Goal: Task Accomplishment & Management: Complete application form

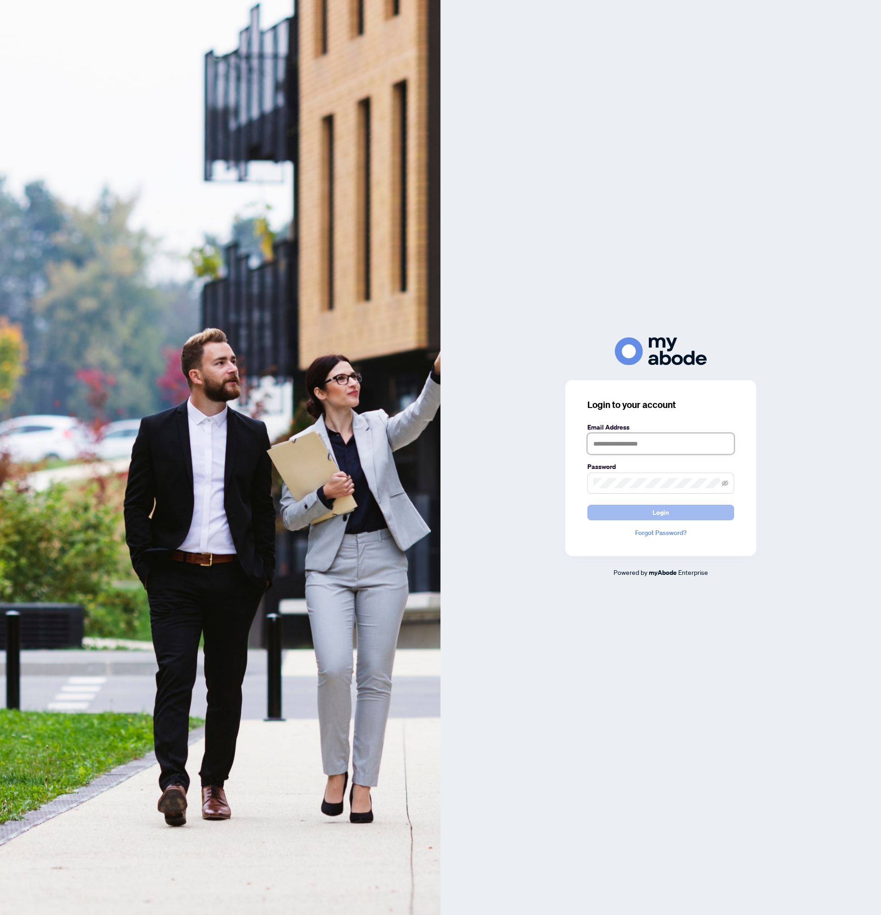
type input "**********"
click at [633, 509] on button "Login" at bounding box center [660, 513] width 147 height 16
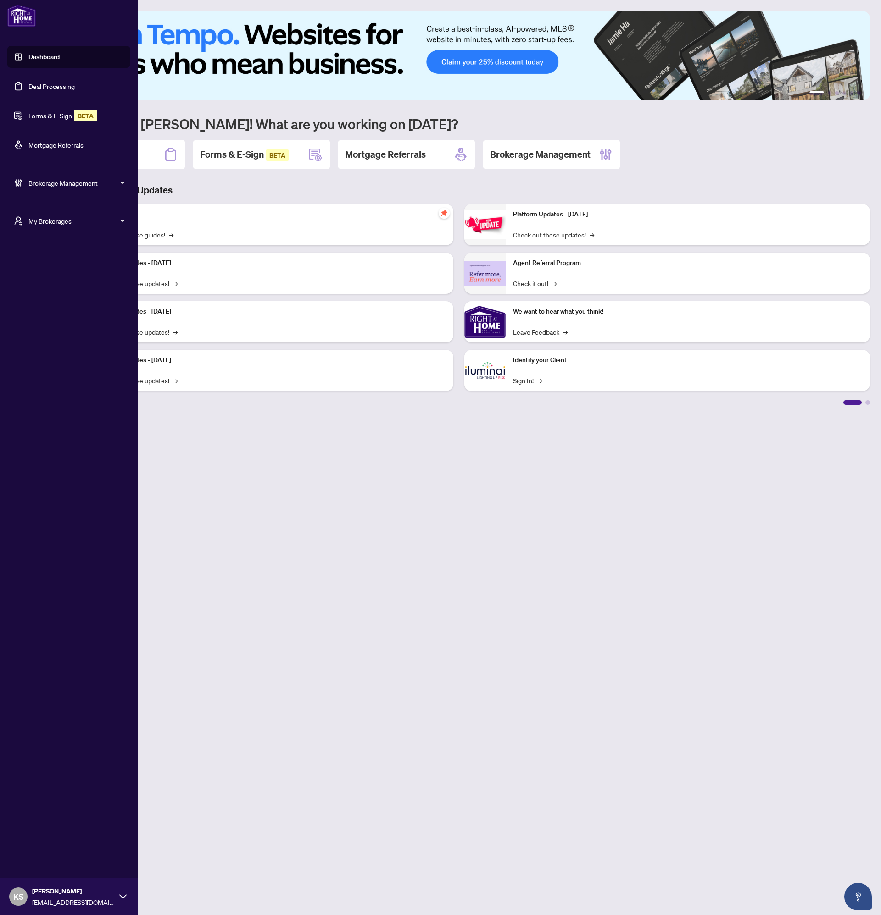
click at [44, 111] on link "Forms & E-Sign BETA" at bounding box center [62, 115] width 69 height 8
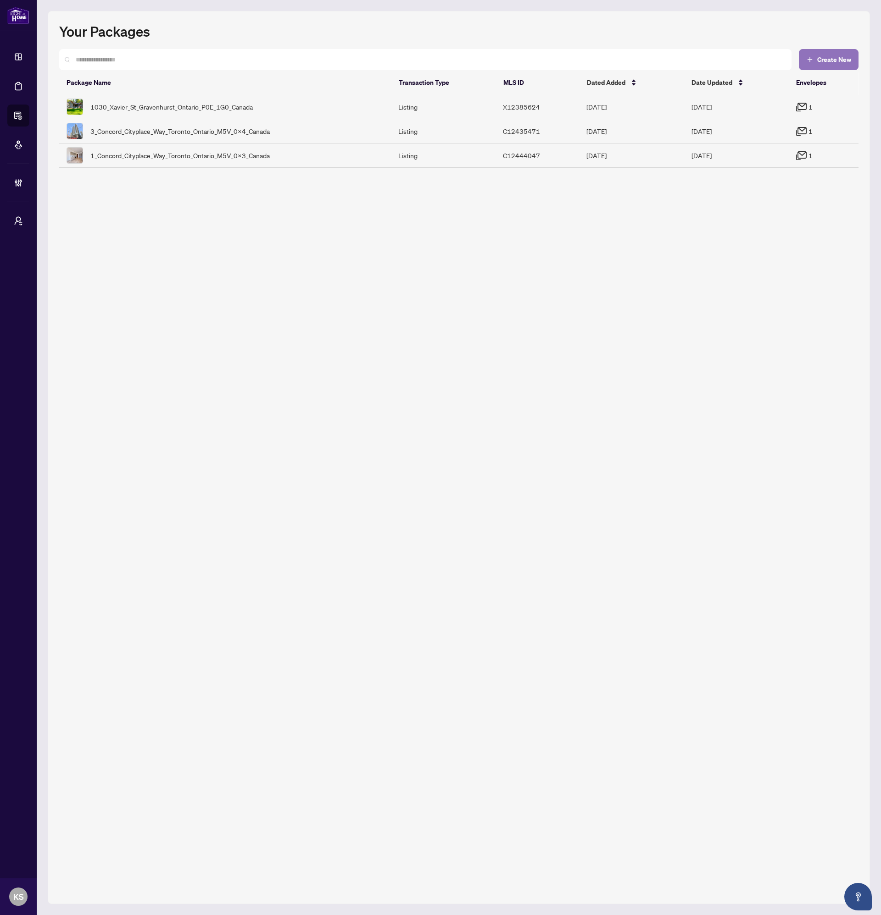
click at [827, 62] on span "Create New" at bounding box center [834, 59] width 34 height 6
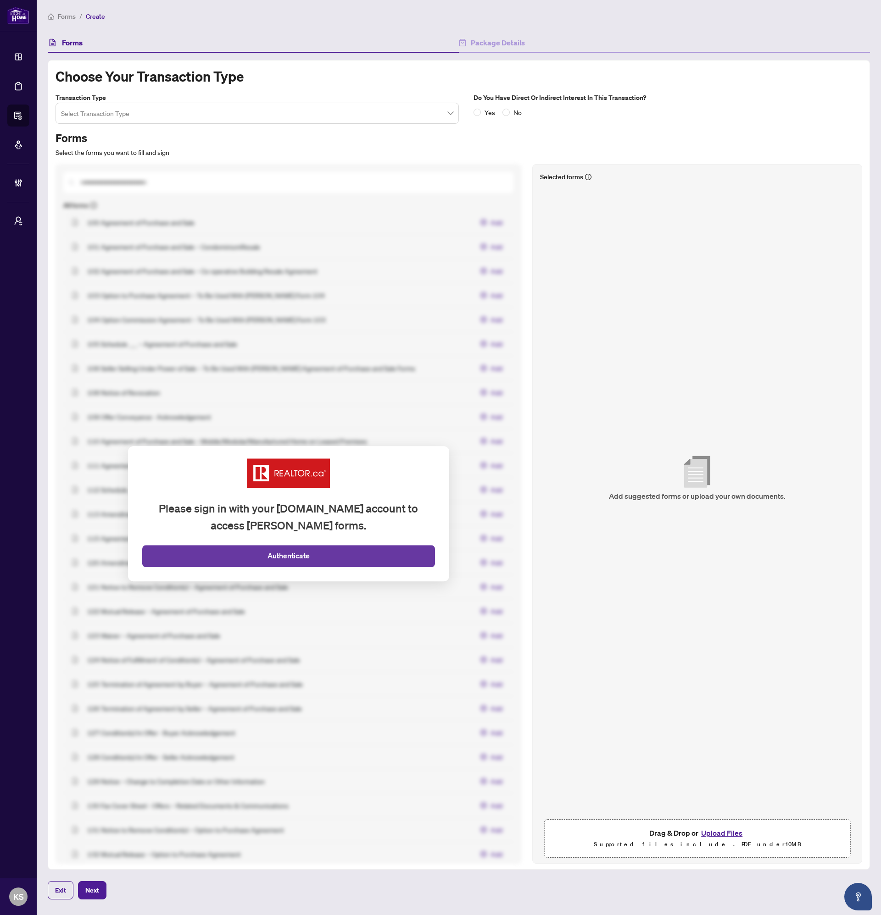
click at [250, 556] on button "Authenticate" at bounding box center [288, 556] width 293 height 22
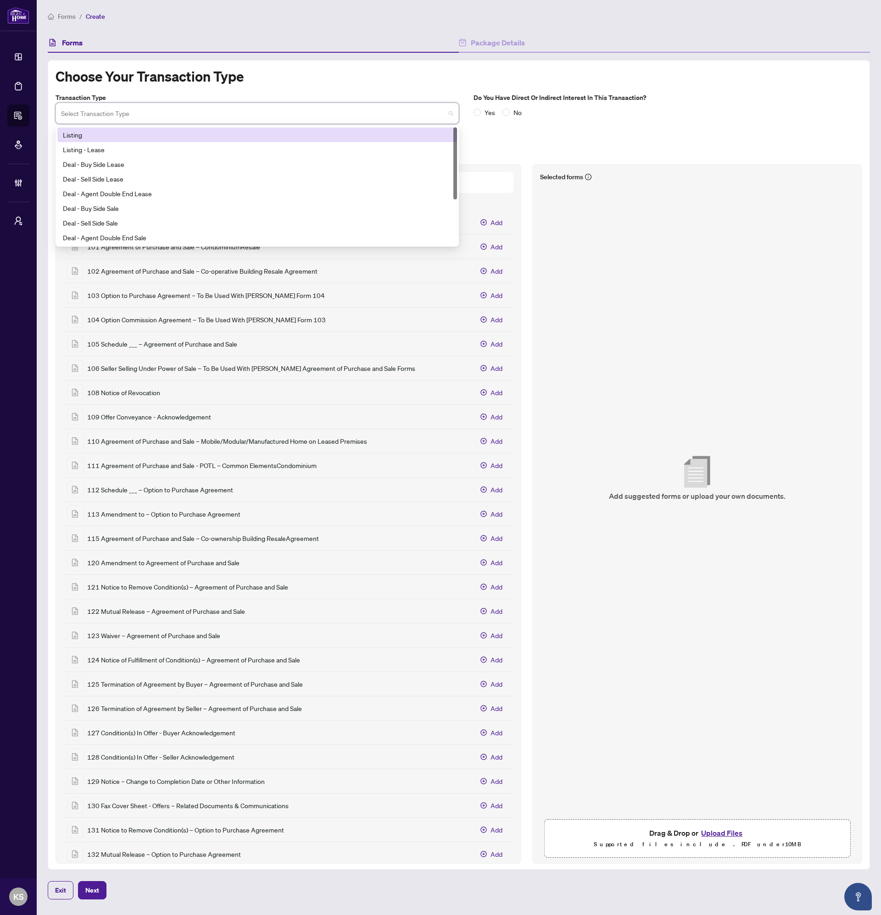
click at [118, 109] on input "search" at bounding box center [253, 115] width 384 height 20
click at [116, 134] on div "Listing" at bounding box center [257, 135] width 388 height 10
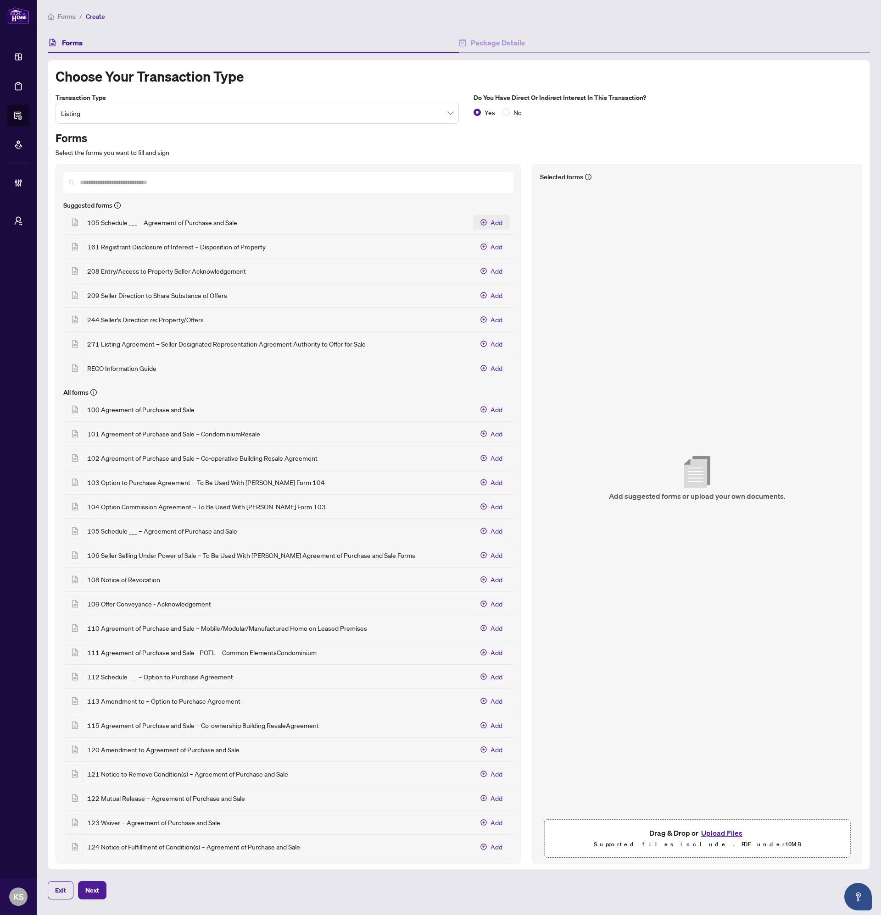
click at [481, 222] on icon "Add 105 Schedule ___ – Agreement of Purchase and Sale" at bounding box center [484, 222] width 6 height 6
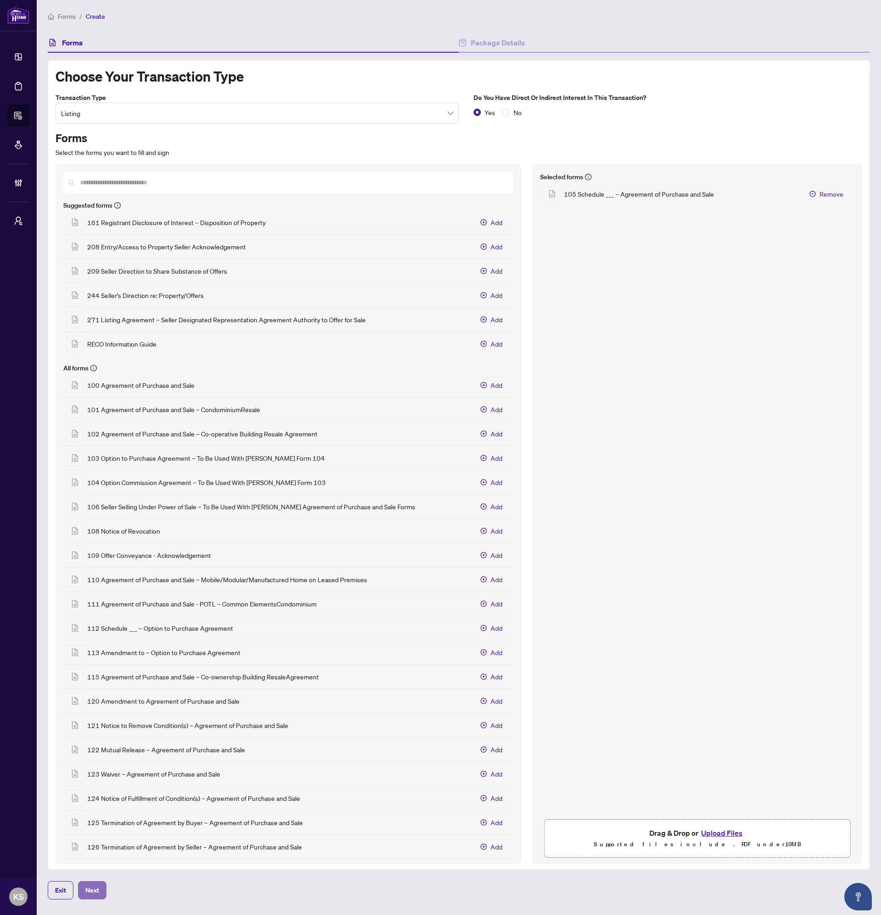
click at [85, 895] on span "Next" at bounding box center [92, 890] width 14 height 15
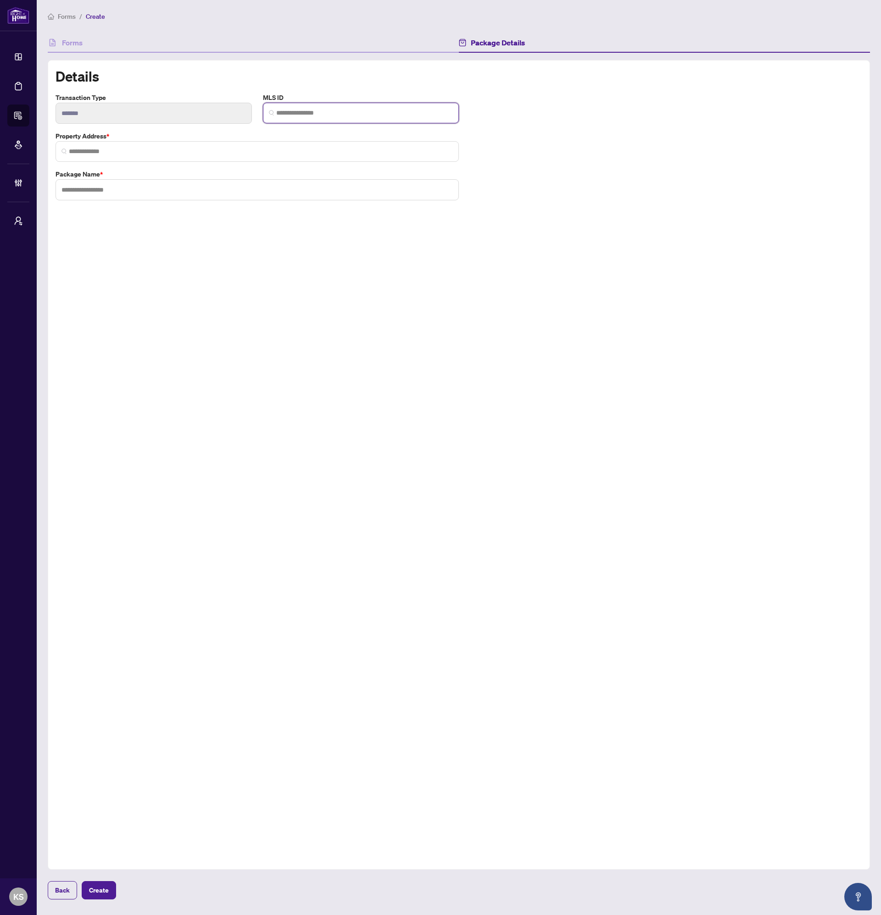
click at [287, 115] on input "search" at bounding box center [364, 113] width 177 height 10
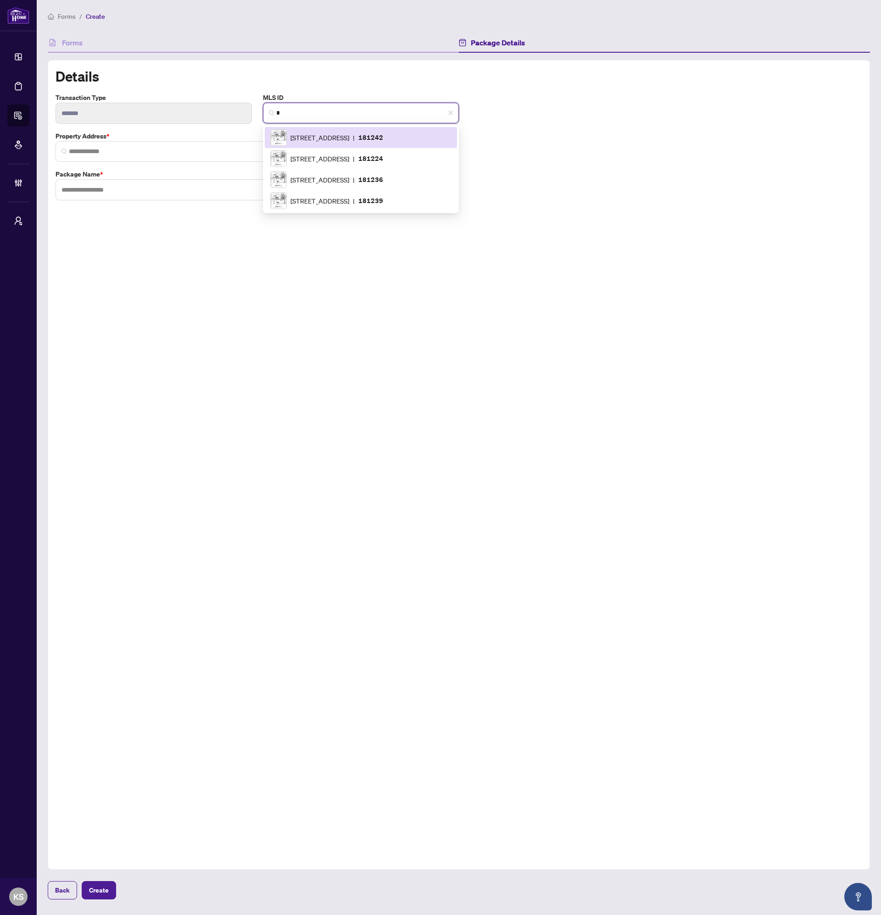
click at [285, 133] on img at bounding box center [279, 138] width 16 height 16
type input "******"
type input "**********"
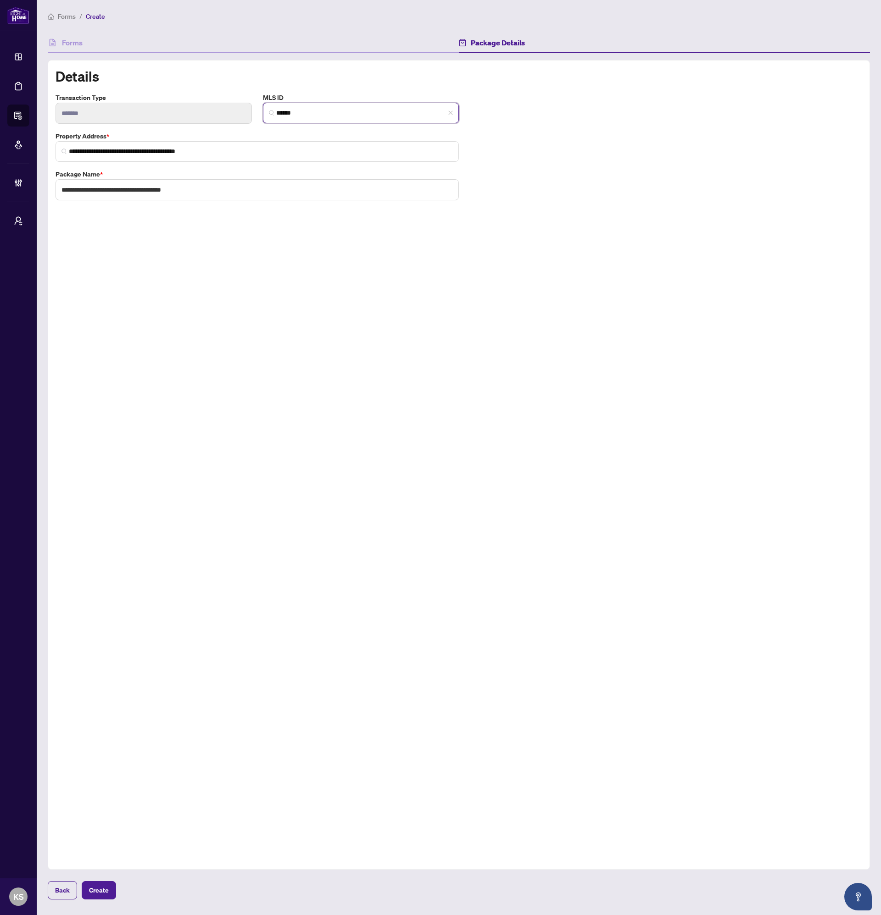
type input "******"
click at [200, 549] on div "**********" at bounding box center [459, 465] width 822 height 810
click at [97, 891] on span "Create" at bounding box center [99, 890] width 20 height 15
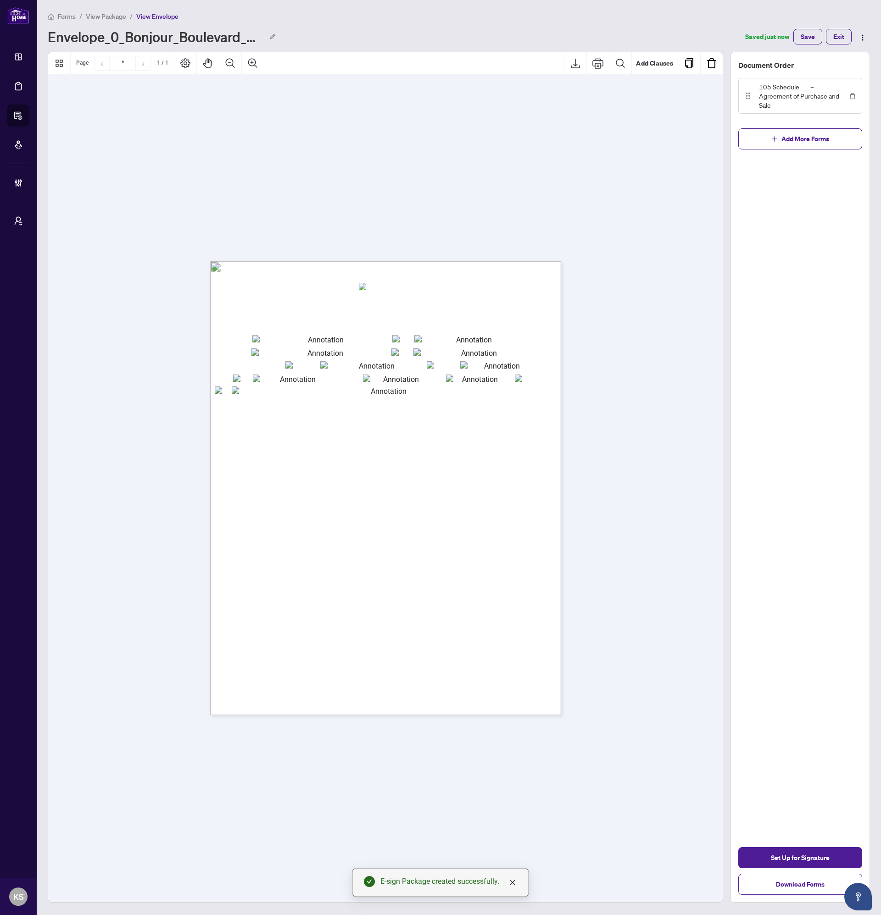
click at [366, 294] on span "Agreement of Purchase and Sale" at bounding box center [367, 297] width 108 height 7
click at [373, 290] on input "txtschedule" at bounding box center [368, 287] width 19 height 8
type input "*"
click at [804, 857] on span "Set Up for Signature" at bounding box center [800, 858] width 59 height 15
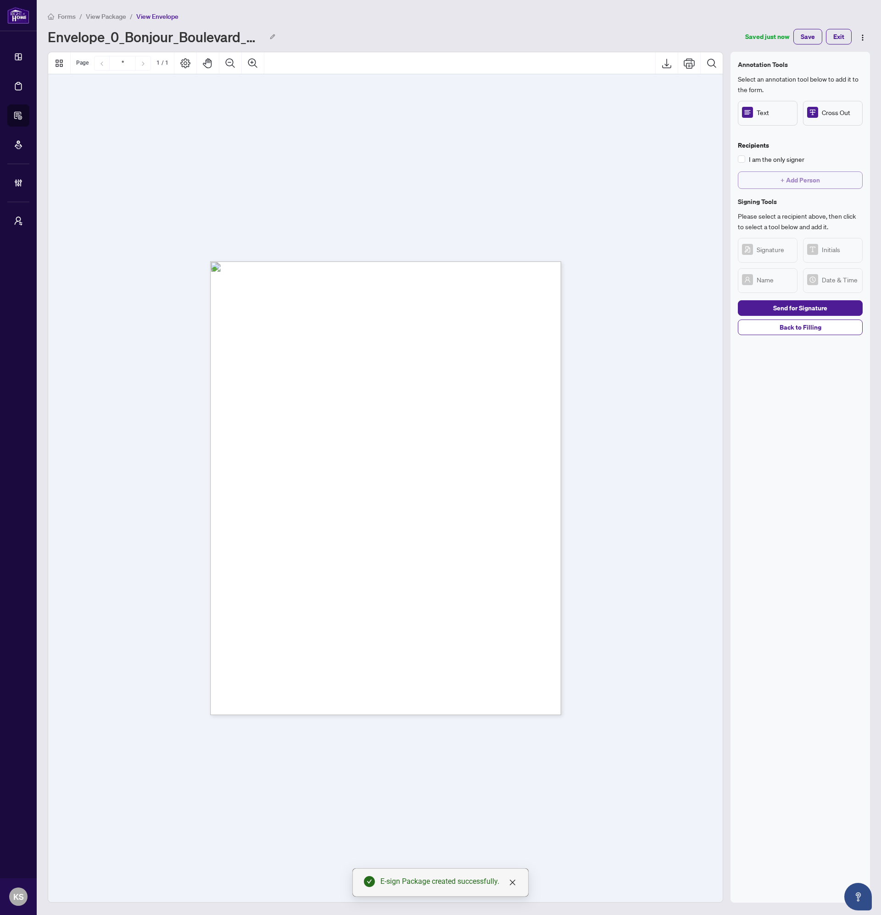
click at [773, 186] on button "+ Add Person" at bounding box center [800, 180] width 125 height 17
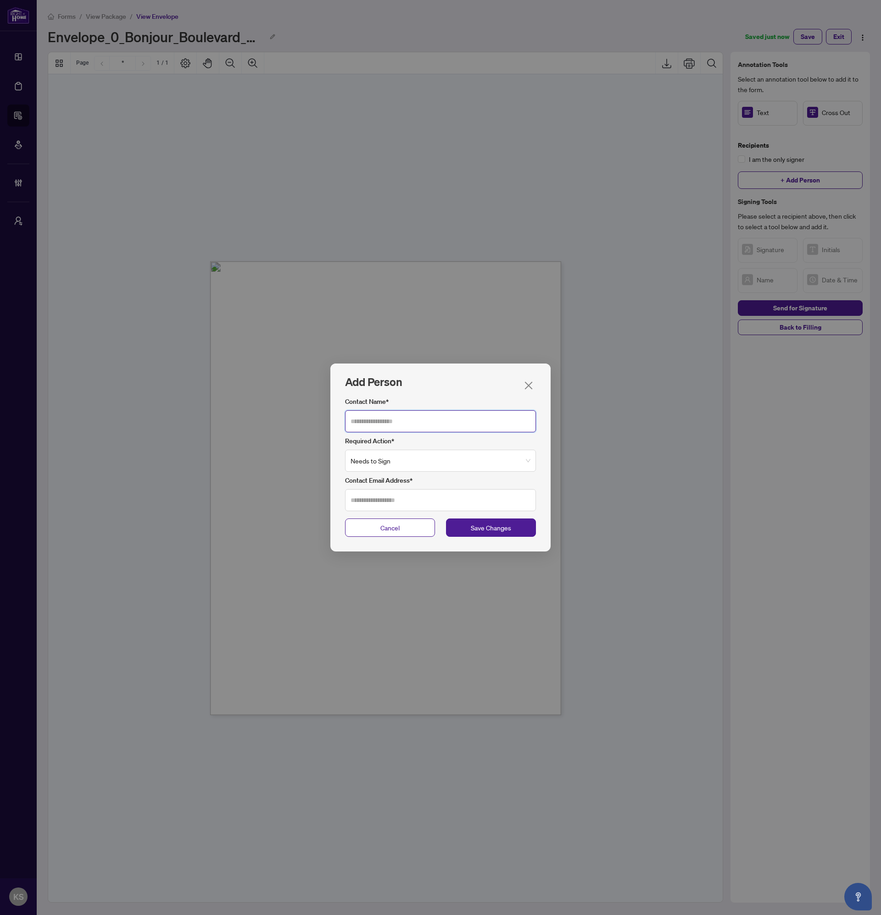
click at [391, 420] on input "Contact Name*" at bounding box center [440, 421] width 191 height 22
type input "**********"
click at [378, 503] on input "Contact Email Address*" at bounding box center [440, 500] width 191 height 22
type input "**********"
click at [517, 530] on button "Save Changes" at bounding box center [491, 528] width 90 height 18
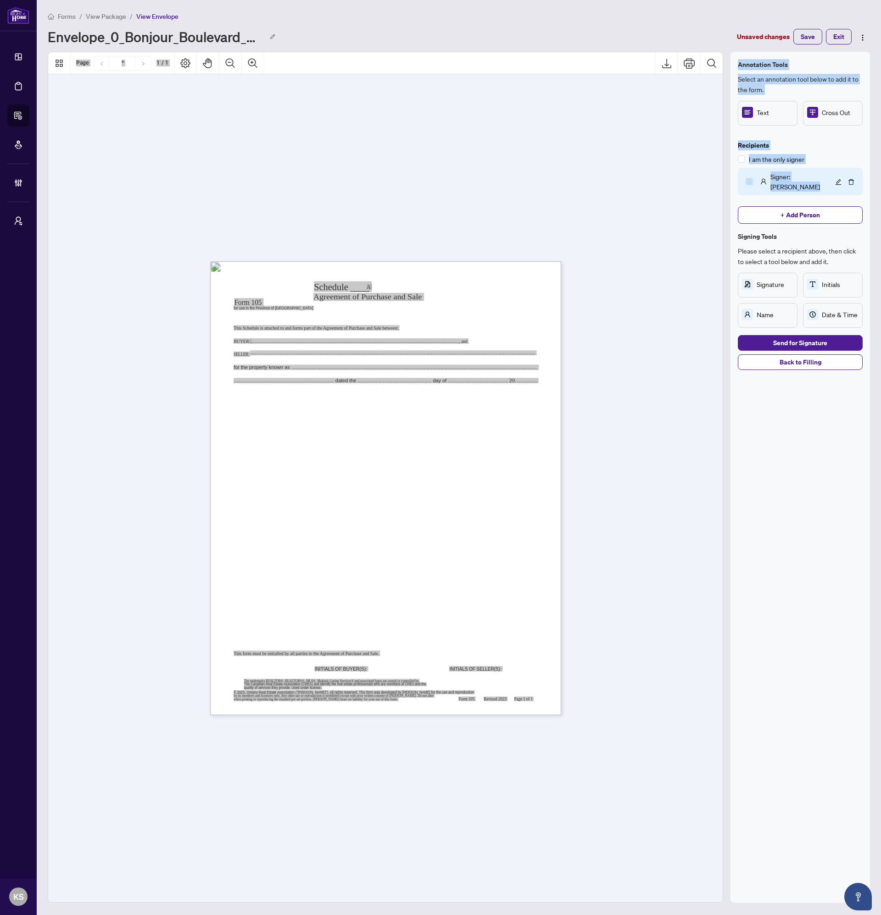
drag, startPoint x: 788, startPoint y: 184, endPoint x: 514, endPoint y: 344, distance: 317.3
click at [514, 344] on div "Annotation Tools Select an annotation tool below to add it to the form. Text Cr…" at bounding box center [458, 477] width 829 height 851
click at [775, 285] on span "Signature" at bounding box center [774, 284] width 37 height 10
drag, startPoint x: 471, startPoint y: 518, endPoint x: 476, endPoint y: 521, distance: 5.7
click at [471, 518] on div "Form 105 Revised 2023 Page 1 of 1 © 2025, Ontario Real Estate Association (“ORE…" at bounding box center [429, 545] width 438 height 568
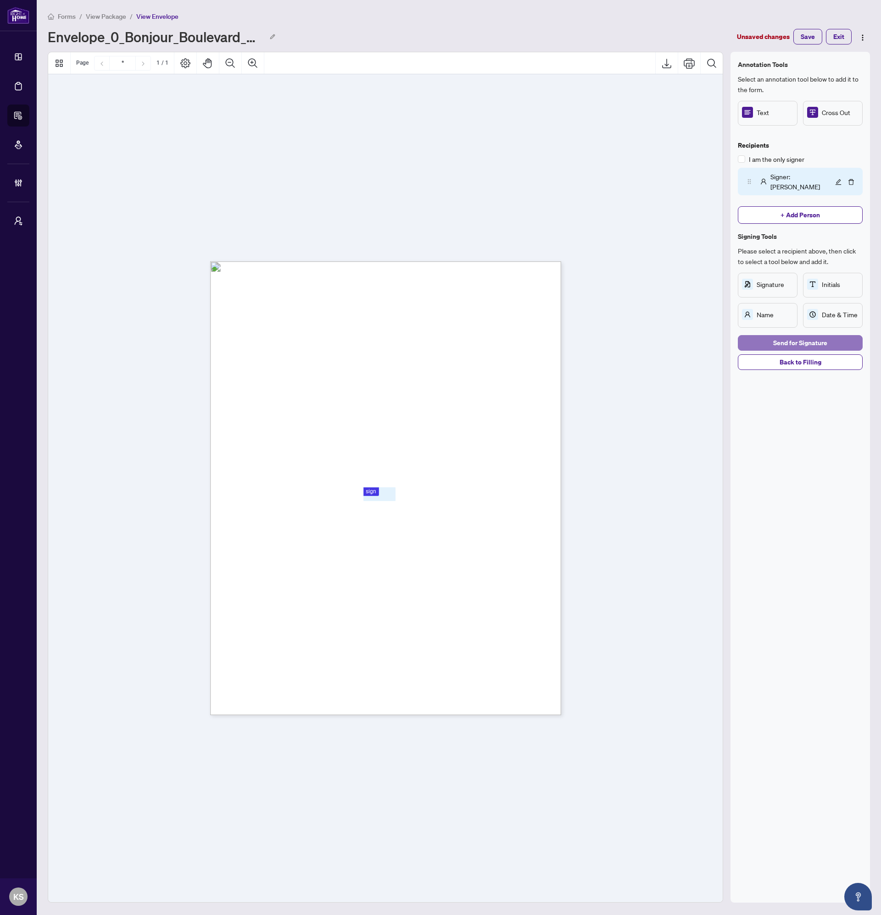
click at [801, 350] on span "Send for Signature" at bounding box center [800, 343] width 54 height 15
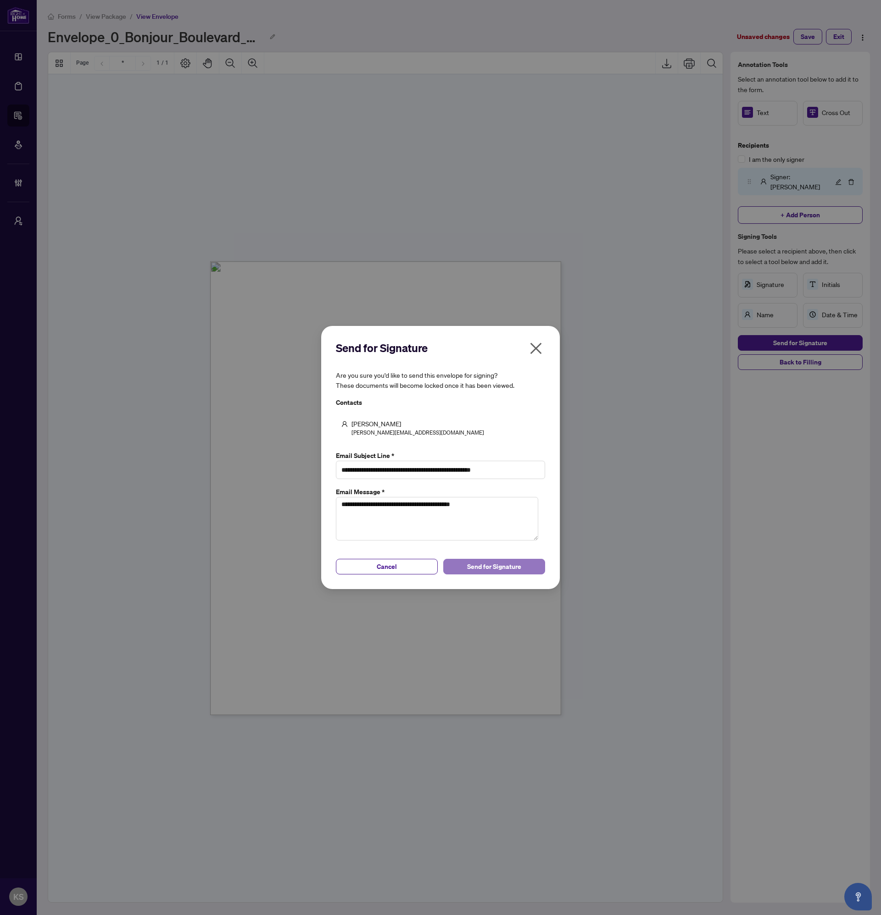
click at [498, 569] on span "Send for Signature" at bounding box center [494, 567] width 54 height 15
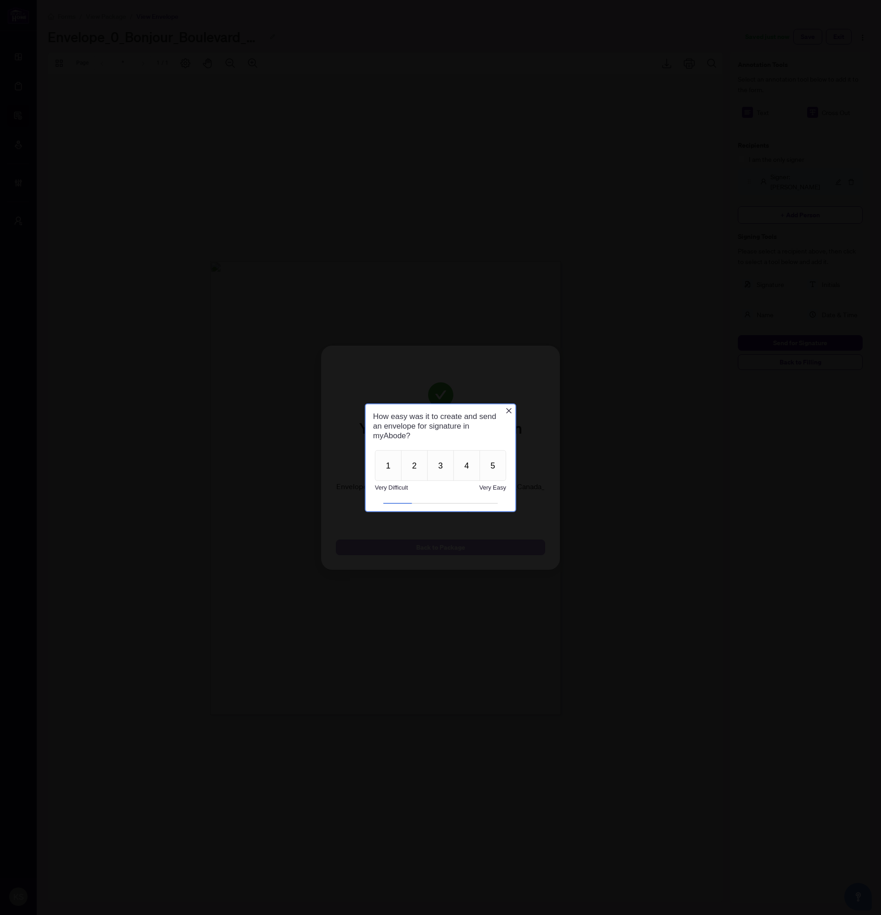
click at [451, 554] on div at bounding box center [440, 457] width 881 height 915
click at [511, 410] on icon "Close button" at bounding box center [508, 410] width 7 height 7
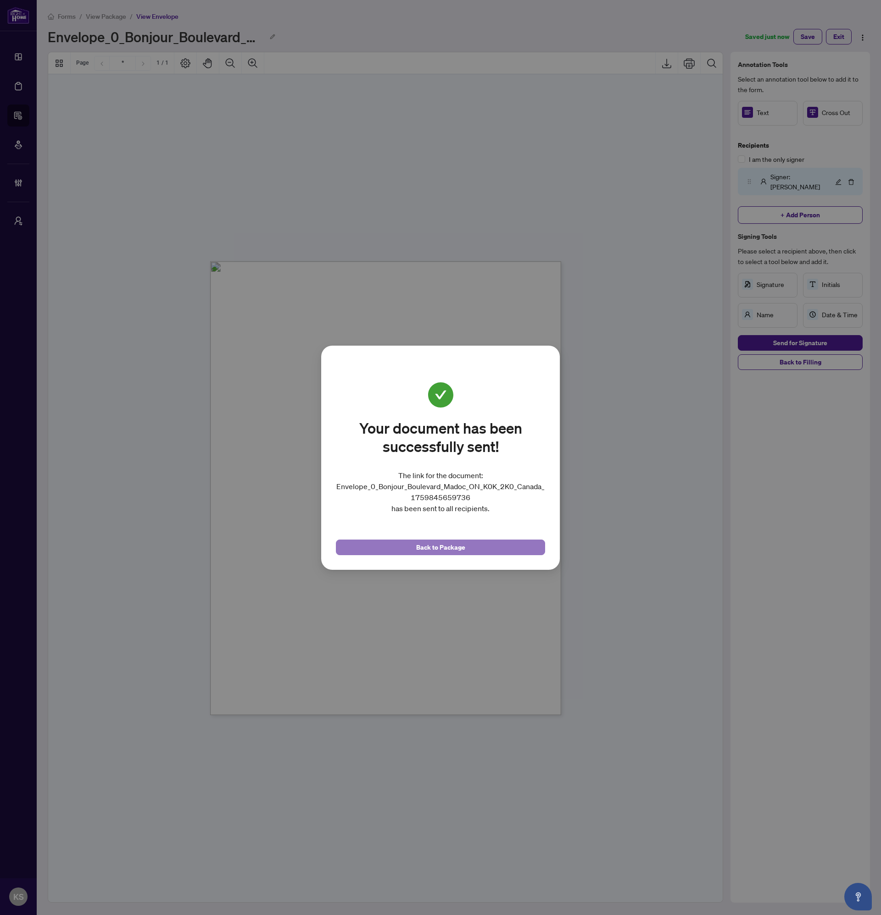
click at [456, 543] on span "Back to Package" at bounding box center [440, 547] width 49 height 15
